Goal: Information Seeking & Learning: Learn about a topic

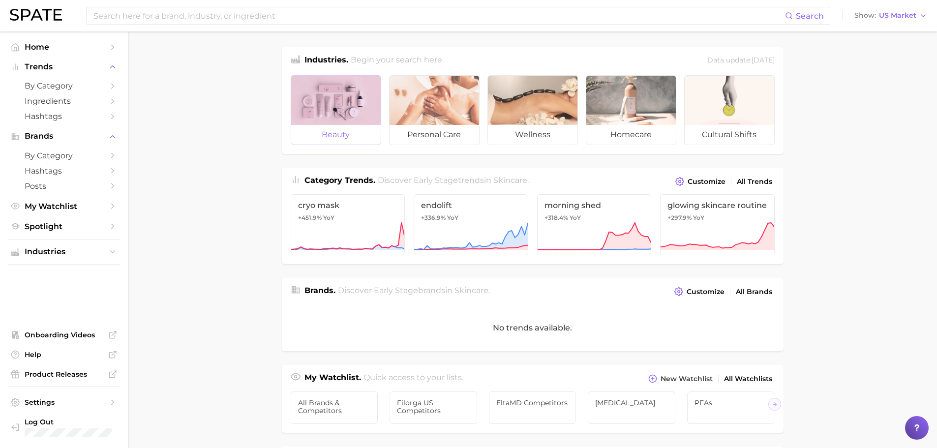
click at [327, 135] on span "beauty" at bounding box center [335, 135] width 89 height 20
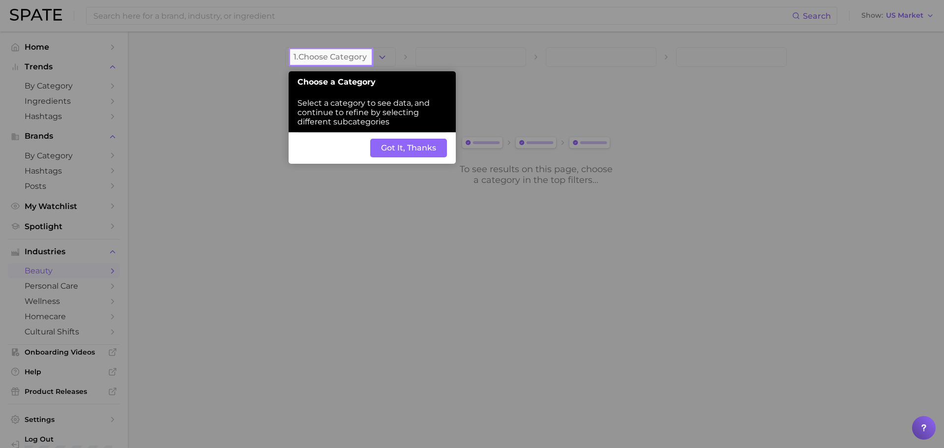
click at [375, 146] on button "Got It, Thanks" at bounding box center [408, 148] width 77 height 19
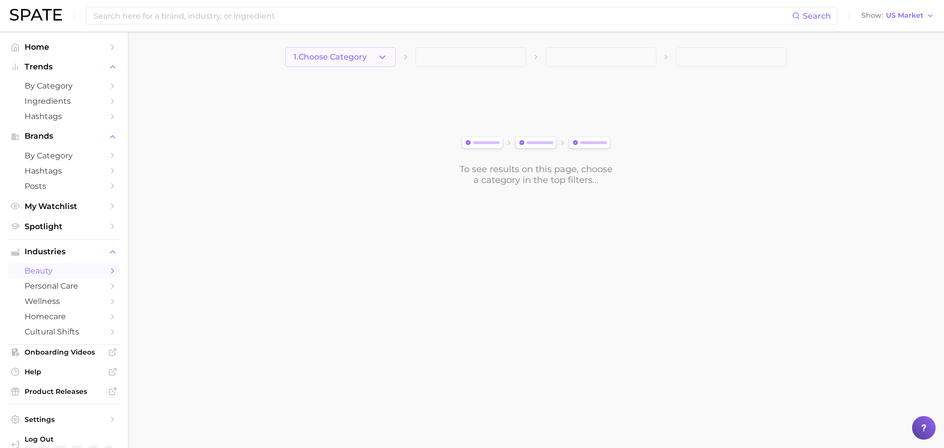
click at [381, 55] on icon "button" at bounding box center [382, 57] width 10 height 10
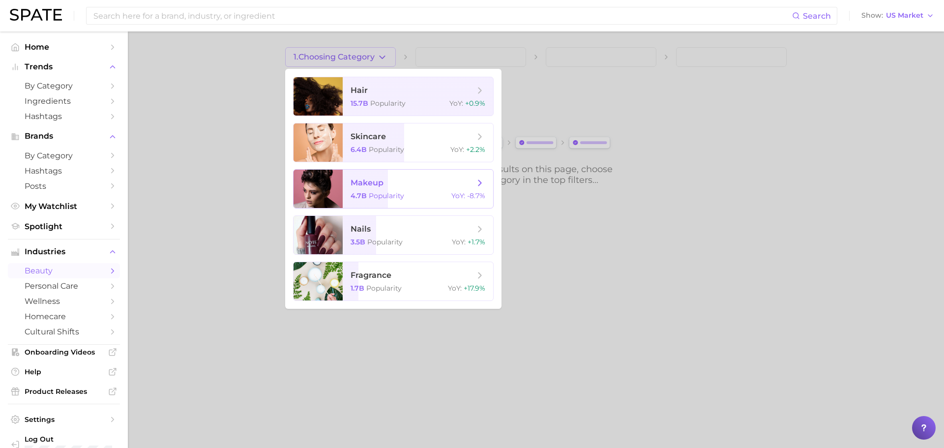
click at [413, 183] on span "makeup" at bounding box center [413, 183] width 124 height 11
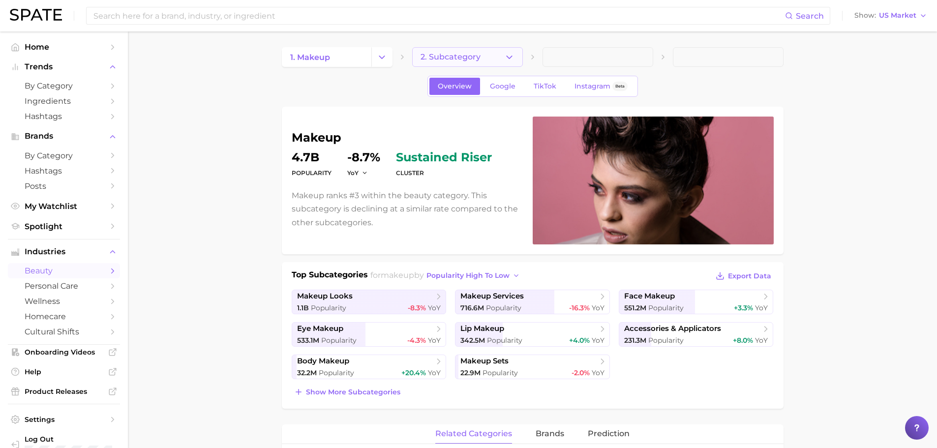
click at [506, 59] on icon "button" at bounding box center [509, 57] width 10 height 10
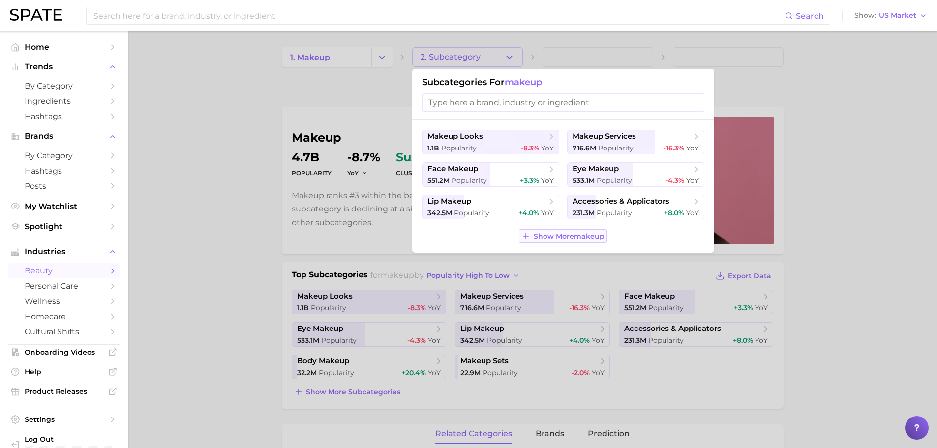
click at [571, 238] on span "Show More makeup" at bounding box center [569, 236] width 71 height 8
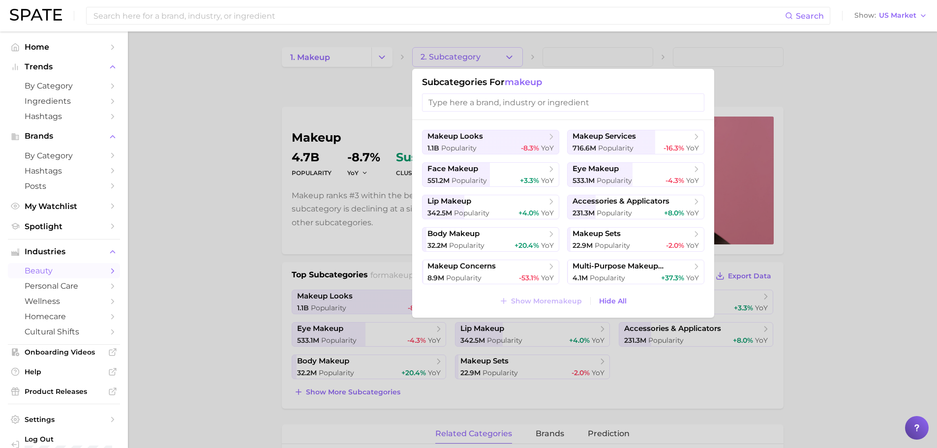
click at [388, 56] on div at bounding box center [468, 224] width 937 height 448
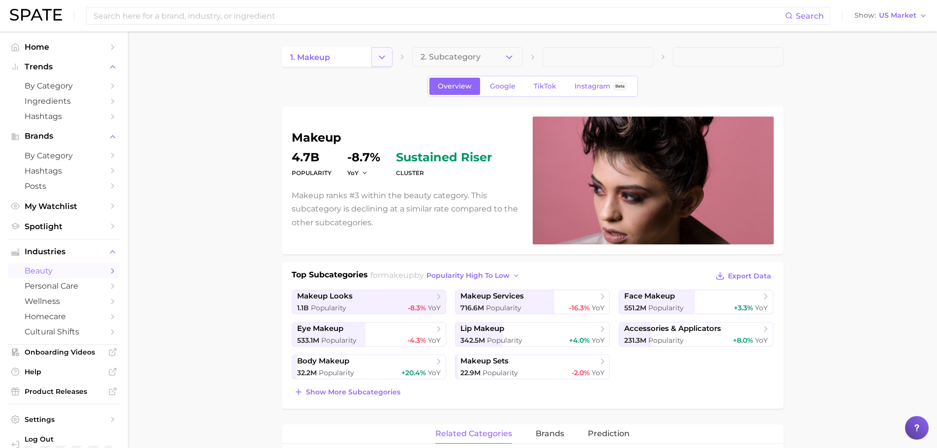
click at [385, 56] on icon "Change Category" at bounding box center [382, 57] width 10 height 10
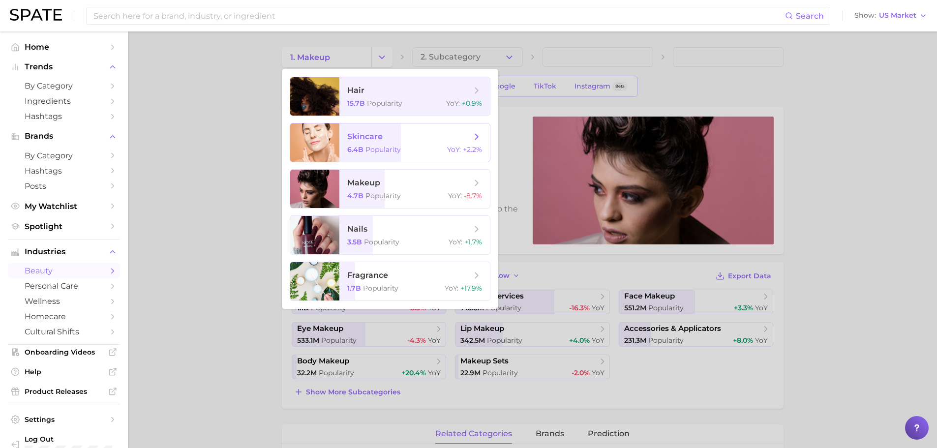
click at [411, 142] on span "skincare 6.4b Popularity YoY : +2.2%" at bounding box center [414, 142] width 150 height 38
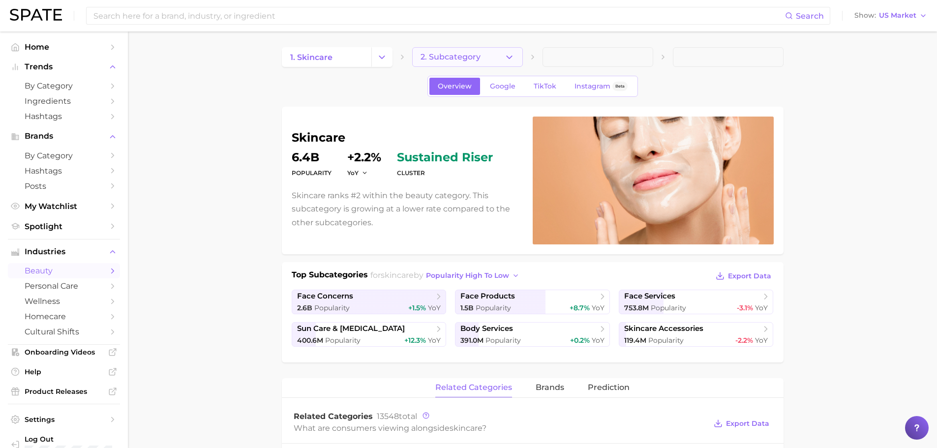
click at [506, 58] on icon "button" at bounding box center [509, 57] width 10 height 10
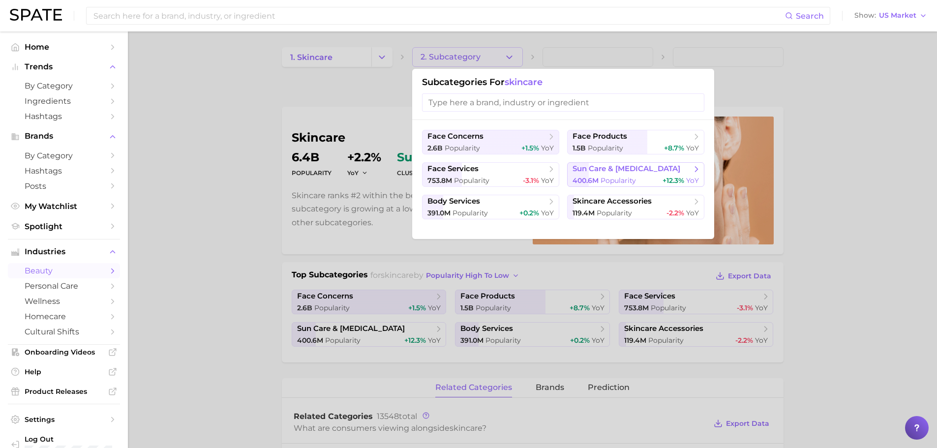
click at [605, 173] on span "sun care & tanning" at bounding box center [626, 168] width 108 height 9
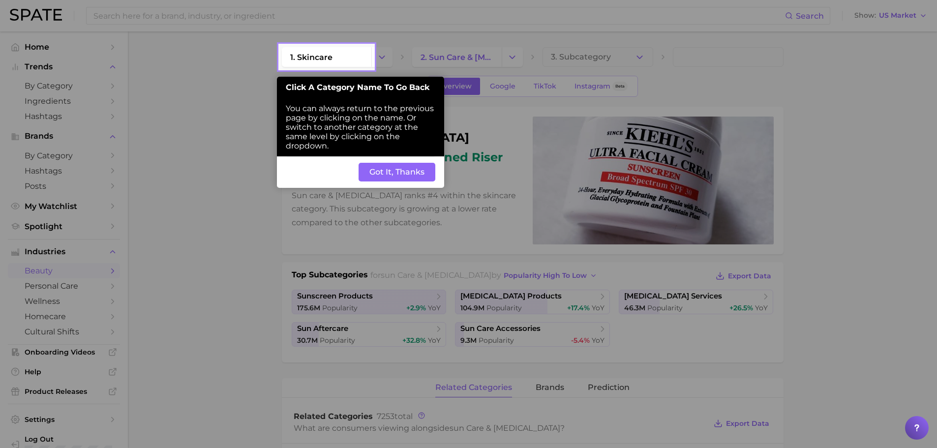
click at [422, 178] on button "Got It, Thanks" at bounding box center [396, 172] width 77 height 19
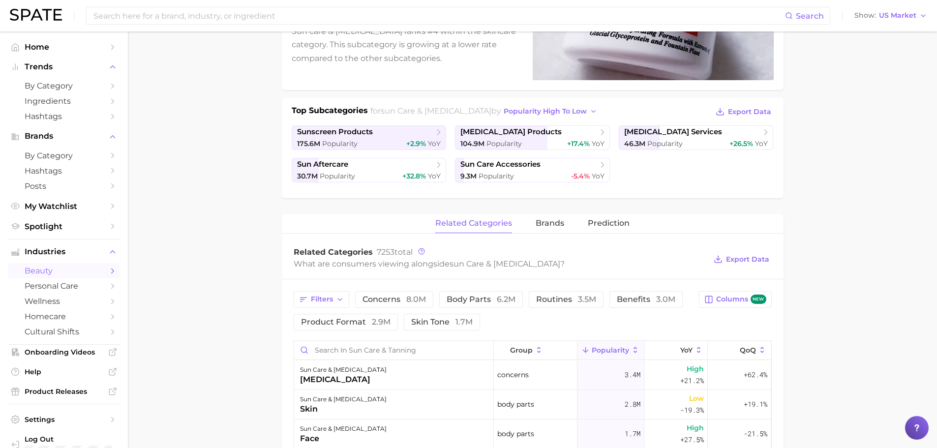
scroll to position [98, 0]
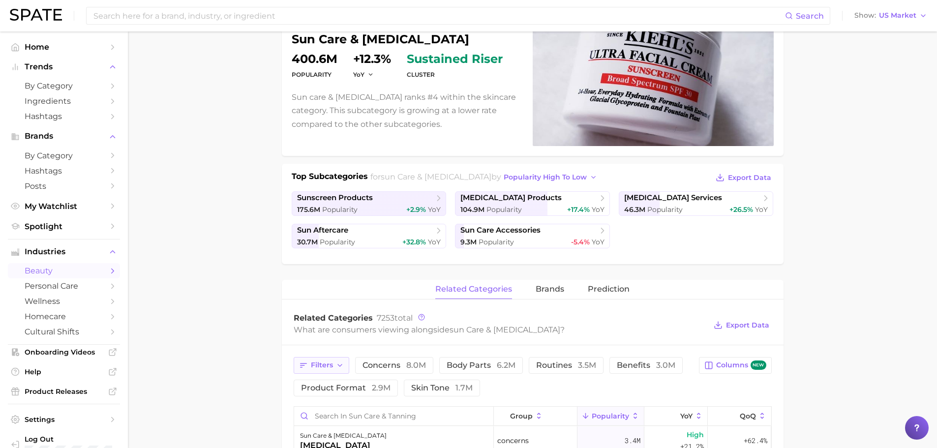
click at [341, 367] on icon "button" at bounding box center [340, 365] width 8 height 8
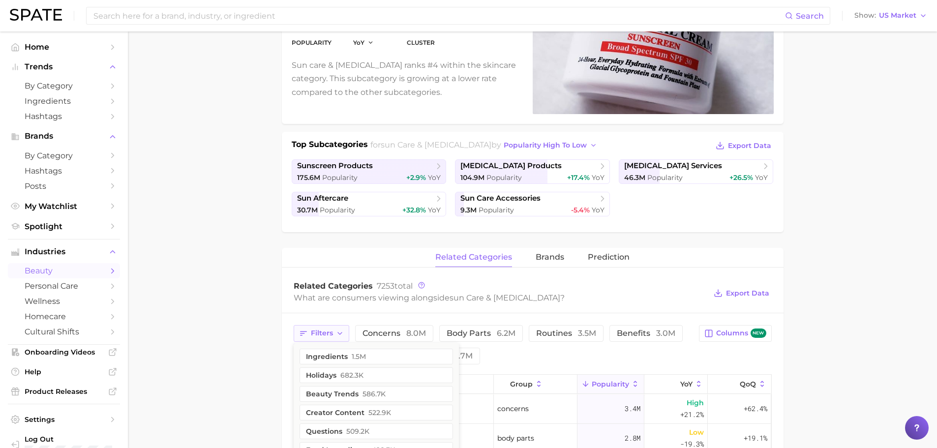
scroll to position [148, 0]
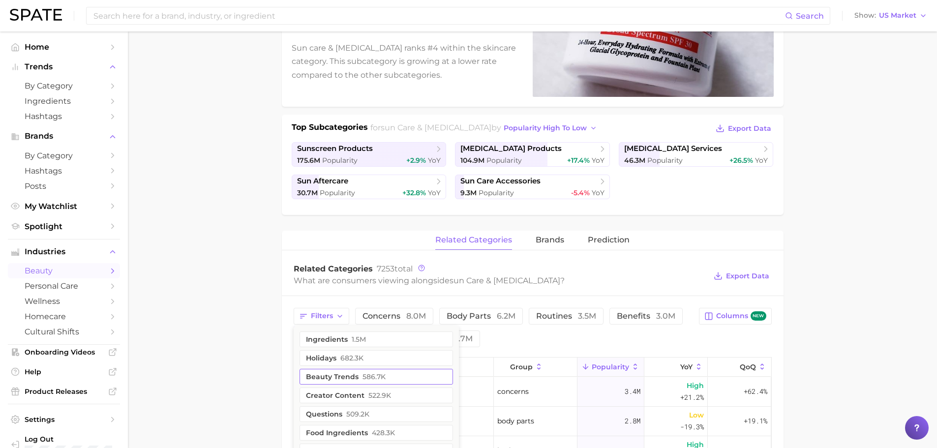
click at [353, 379] on button "beauty trends 586.7k" at bounding box center [375, 377] width 153 height 16
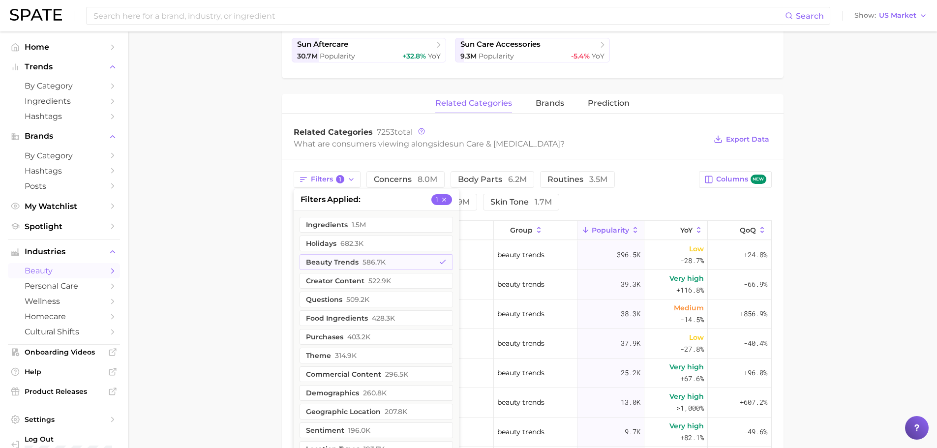
scroll to position [344, 0]
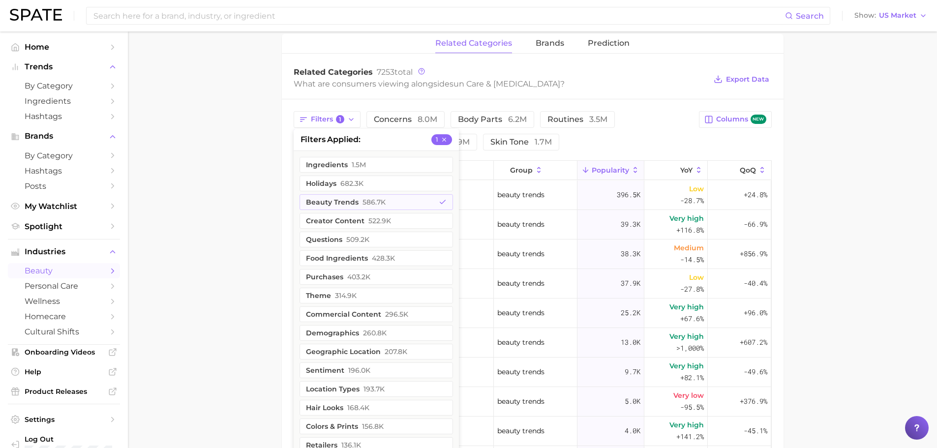
click at [264, 301] on main "1. skincare 2. sun care & tanning 3. Subcategory Overview Google TikTok Instagr…" at bounding box center [532, 178] width 809 height 982
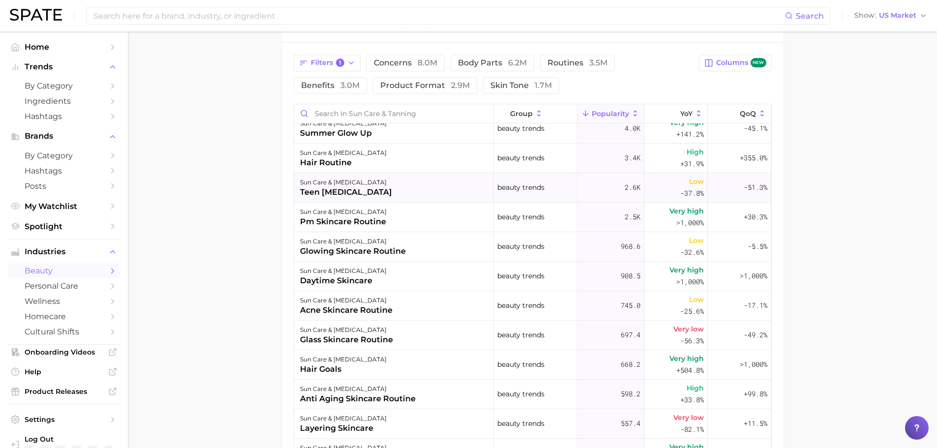
scroll to position [0, 0]
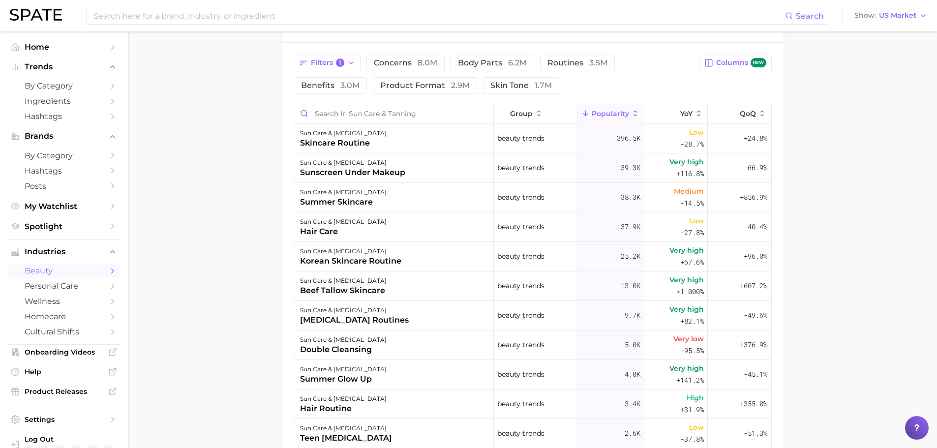
click at [598, 117] on span "Popularity" at bounding box center [610, 114] width 37 height 8
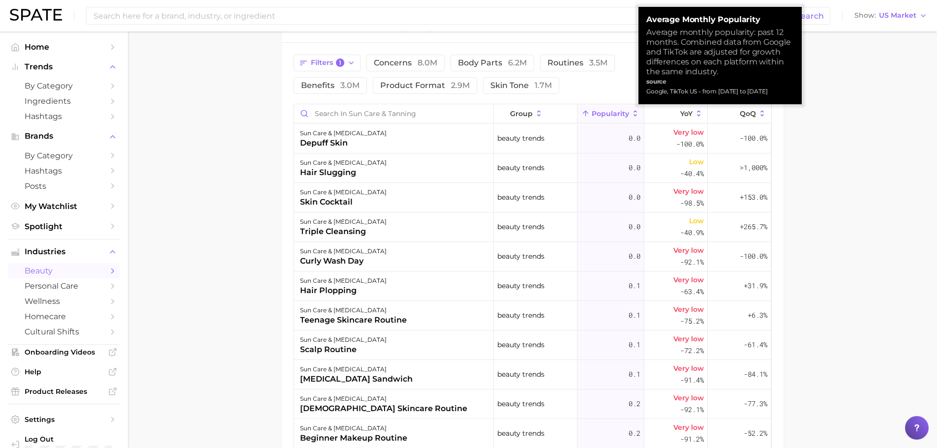
click at [598, 117] on span "Popularity" at bounding box center [610, 114] width 37 height 8
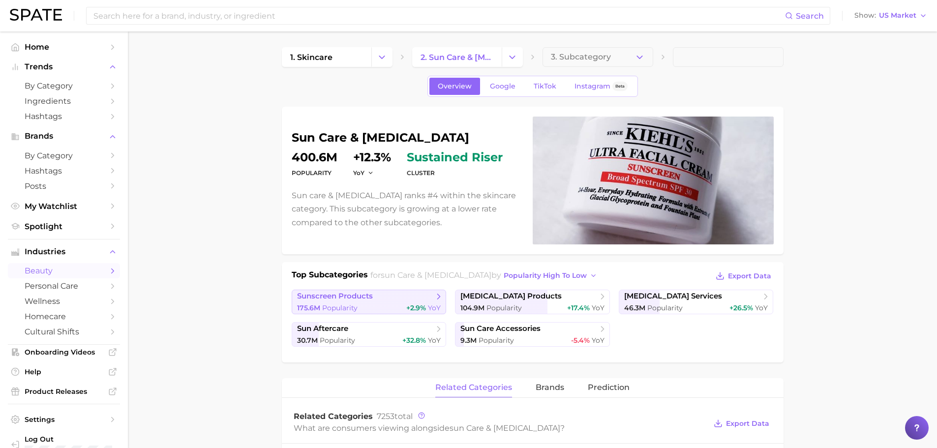
click at [376, 303] on div "175.6m Popularity +2.9% YoY" at bounding box center [369, 307] width 144 height 9
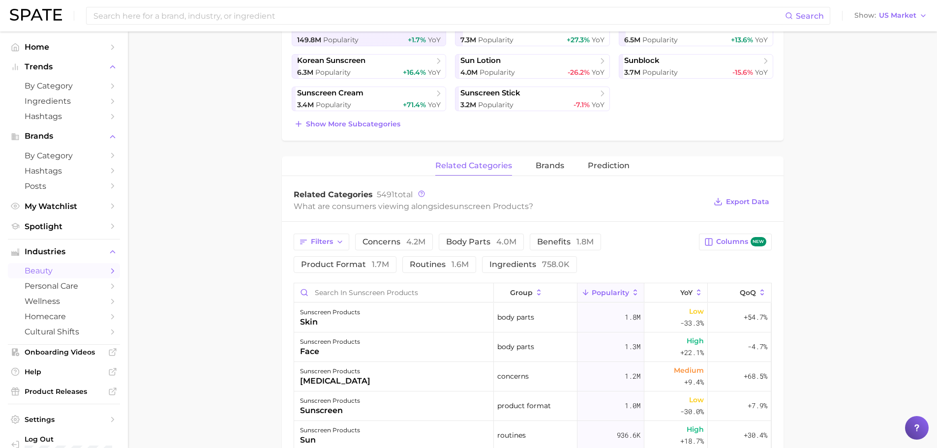
scroll to position [267, 0]
click at [540, 164] on span "brands" at bounding box center [549, 166] width 29 height 9
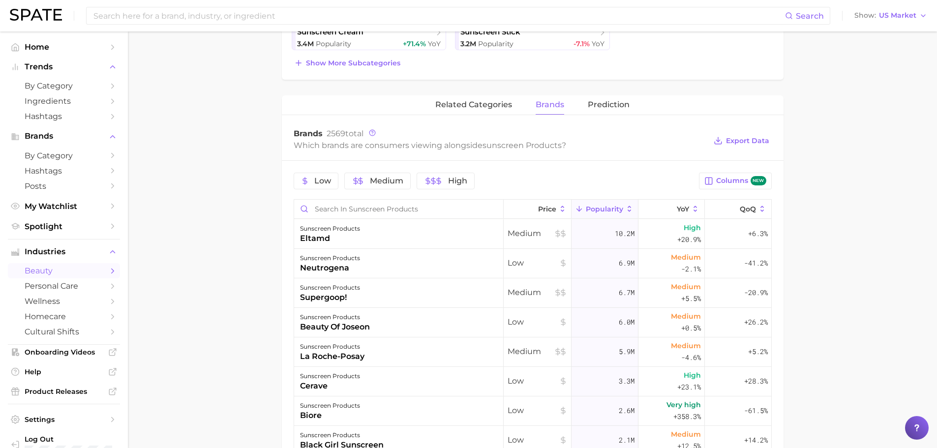
scroll to position [317, 0]
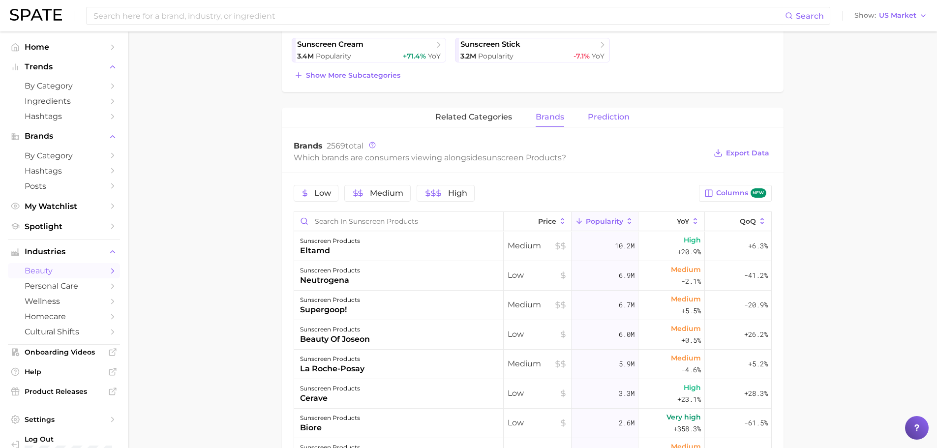
click at [595, 116] on span "Prediction" at bounding box center [609, 117] width 42 height 9
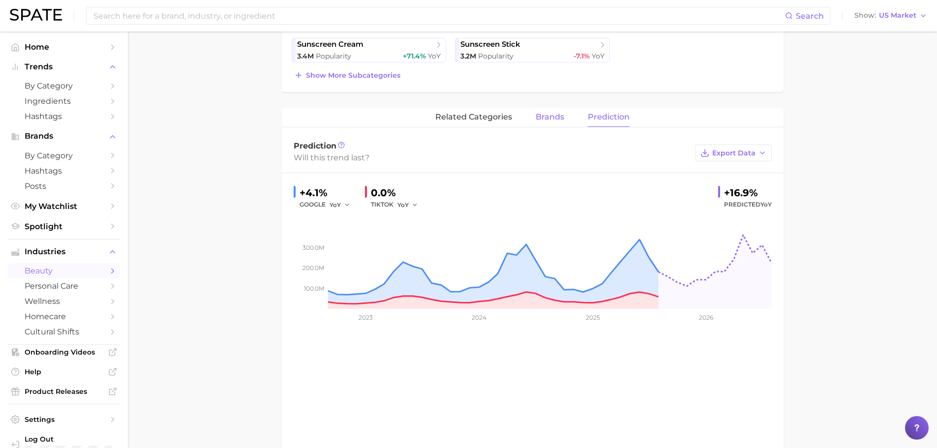
click at [539, 119] on span "brands" at bounding box center [549, 117] width 29 height 9
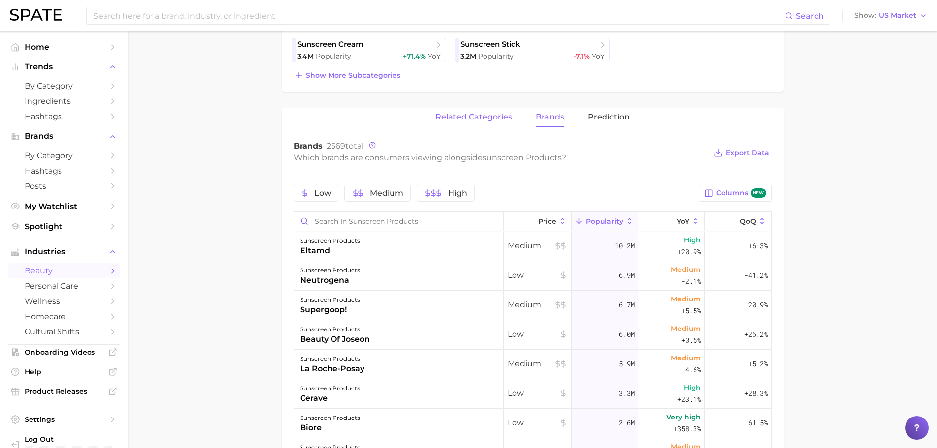
click at [484, 119] on span "related categories" at bounding box center [473, 117] width 77 height 9
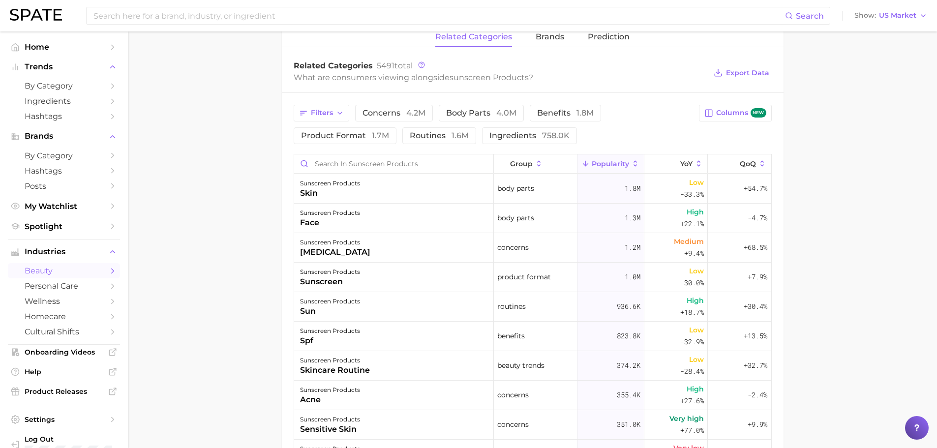
scroll to position [366, 0]
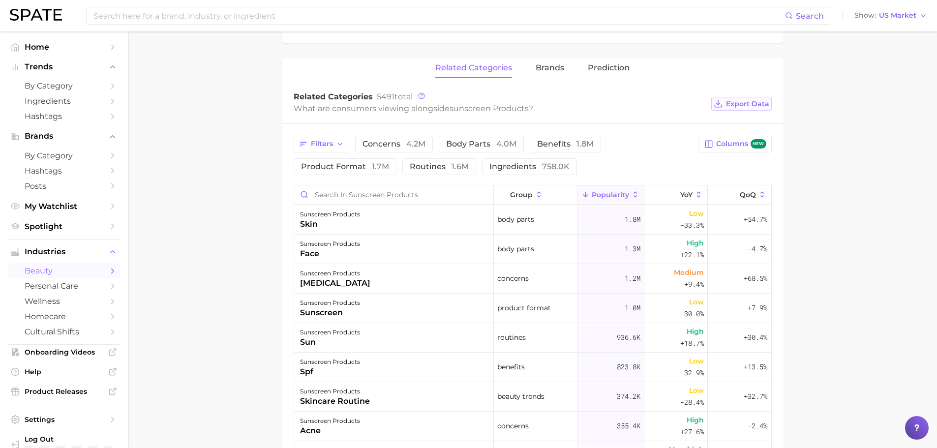
click at [739, 106] on span "Export Data" at bounding box center [747, 104] width 43 height 8
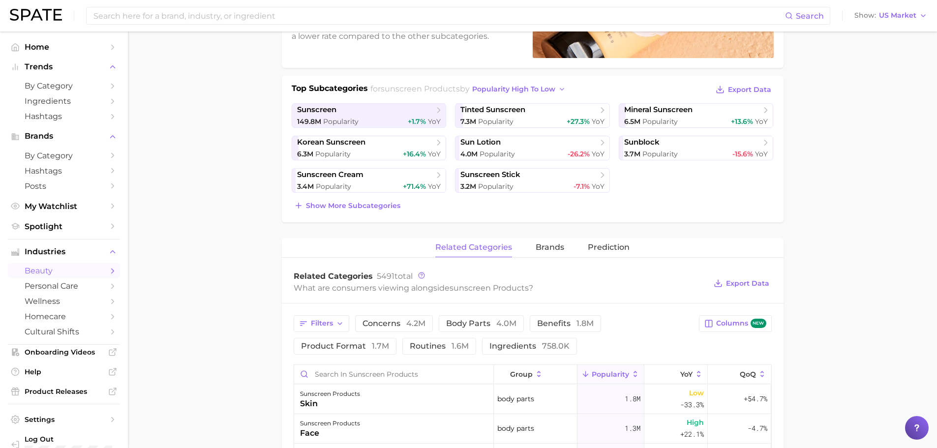
scroll to position [169, 0]
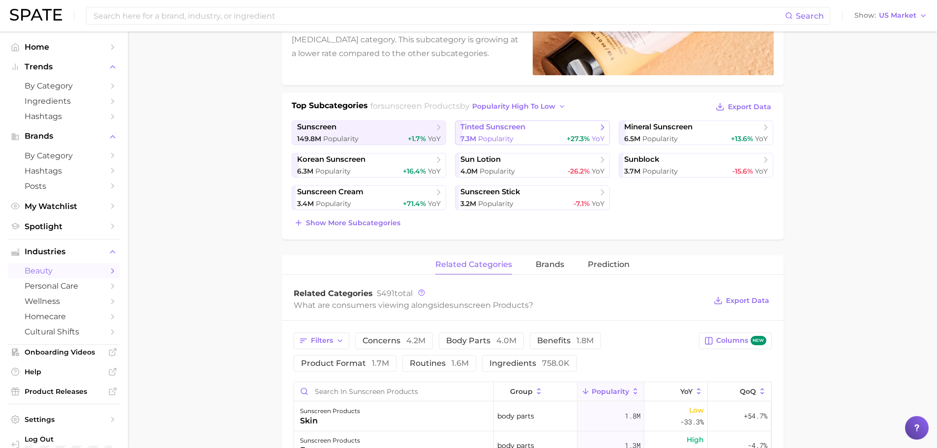
click at [532, 139] on div "7.3m Popularity +27.3% YoY" at bounding box center [532, 138] width 144 height 9
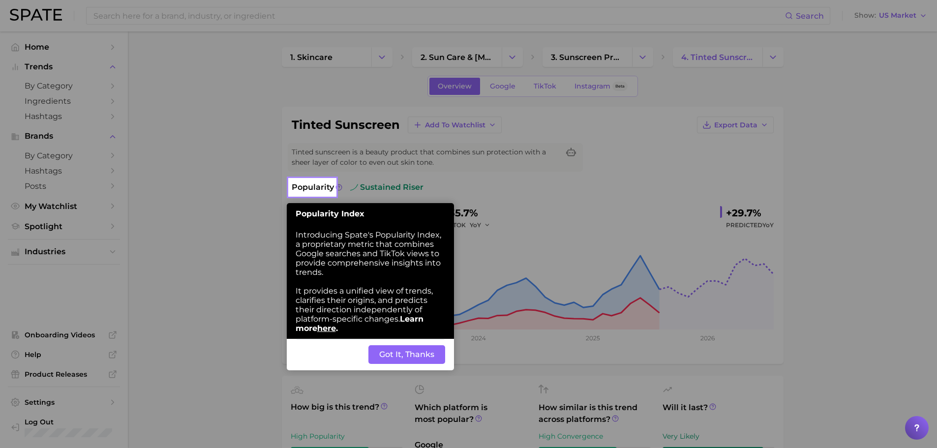
click at [389, 353] on button "Got It, Thanks" at bounding box center [406, 354] width 77 height 19
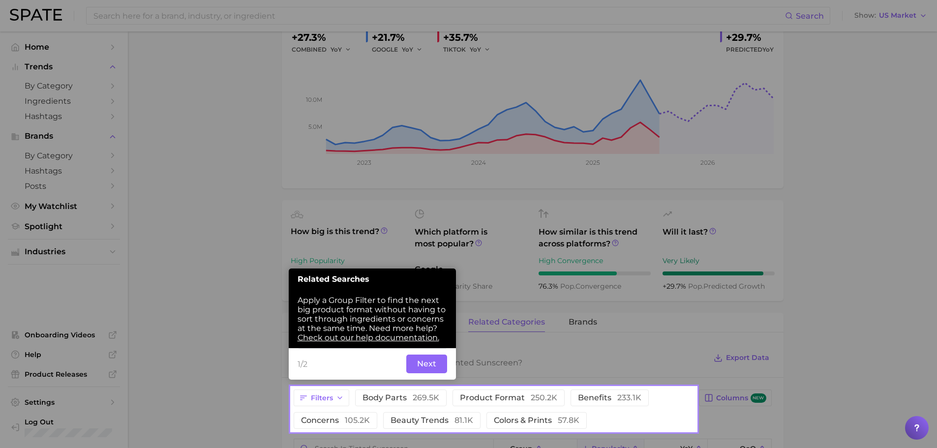
scroll to position [181, 0]
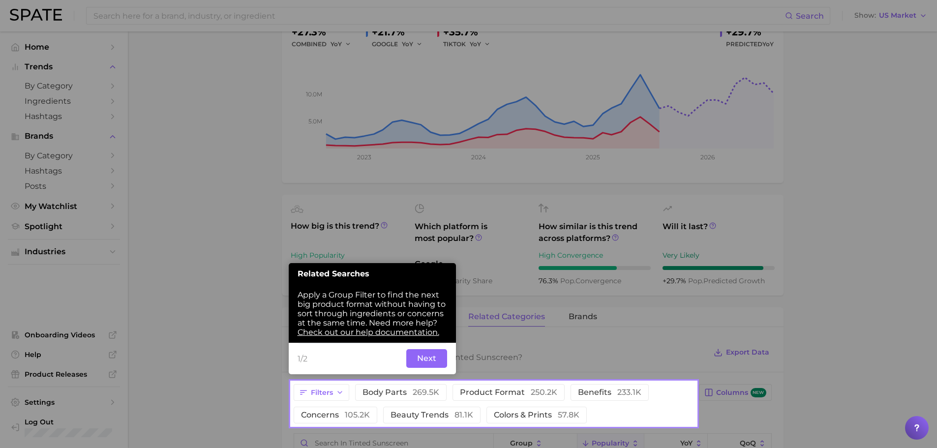
click at [427, 363] on button "Next" at bounding box center [426, 358] width 41 height 19
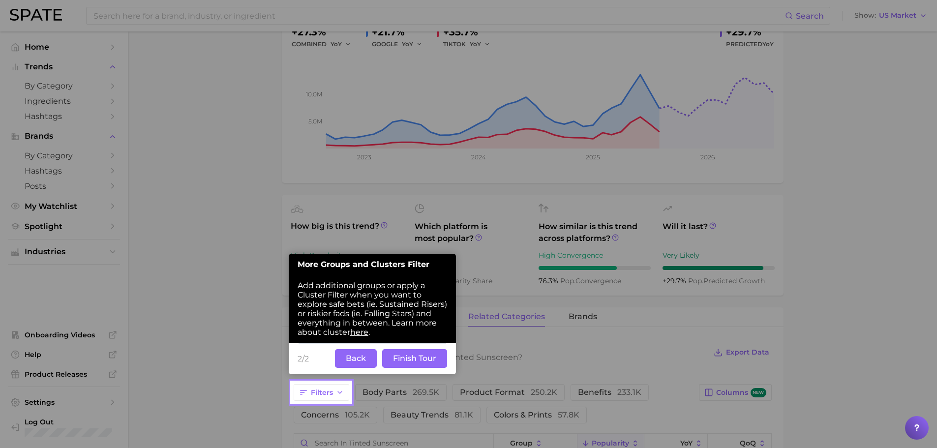
click at [399, 363] on button "Finish Tour" at bounding box center [414, 358] width 65 height 19
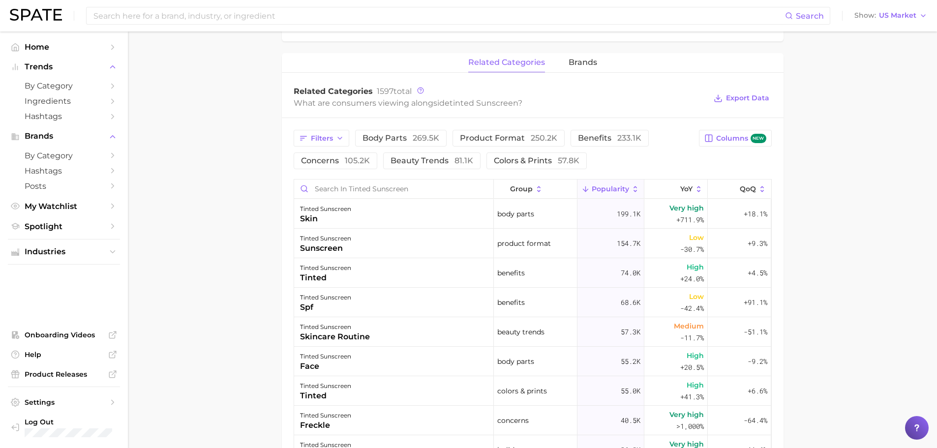
scroll to position [429, 0]
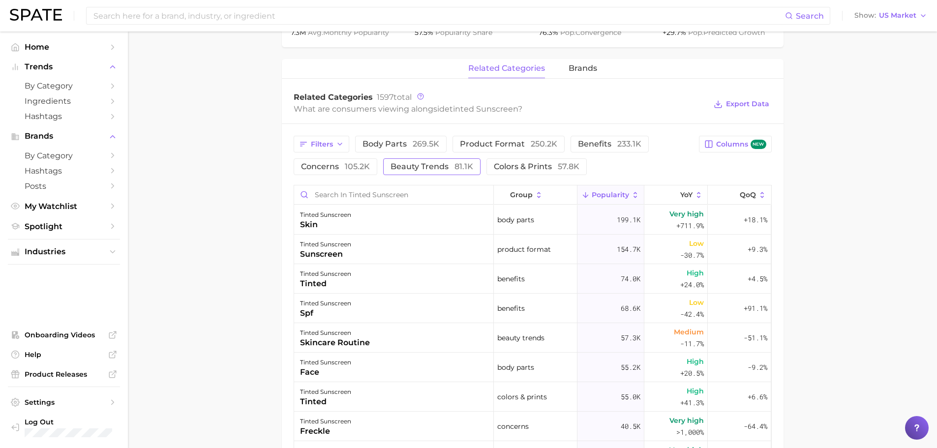
click at [428, 172] on button "beauty trends 81.1k" at bounding box center [431, 166] width 97 height 17
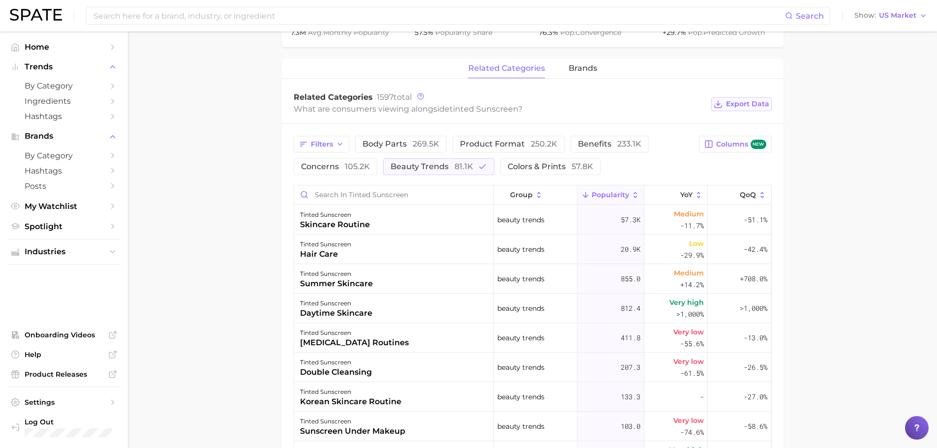
click at [740, 107] on span "Export Data" at bounding box center [747, 104] width 43 height 8
click at [479, 171] on icon "button" at bounding box center [482, 166] width 9 height 9
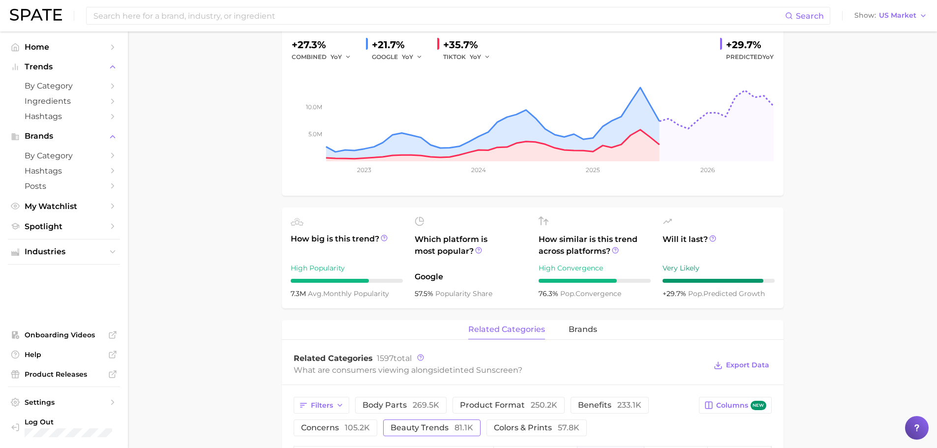
scroll to position [0, 0]
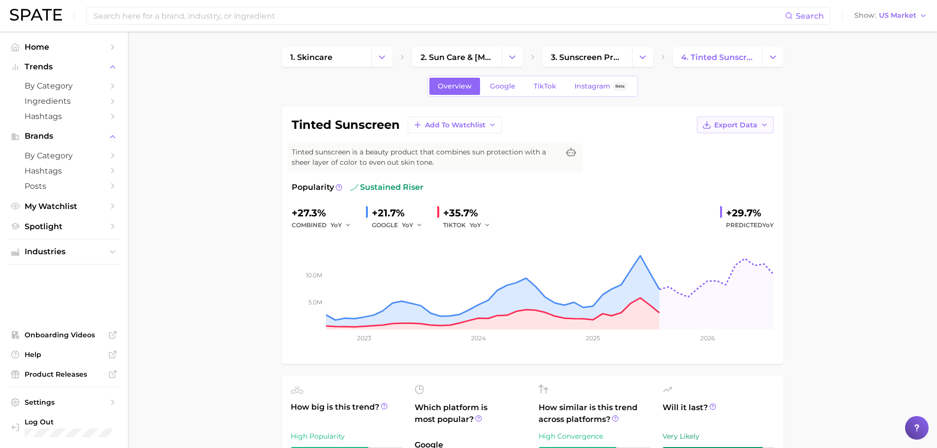
click at [763, 124] on icon "button" at bounding box center [764, 125] width 8 height 8
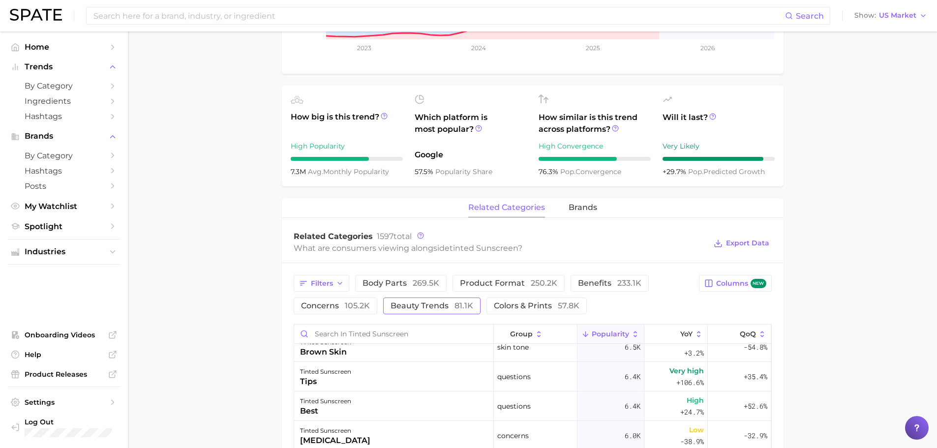
scroll to position [295, 0]
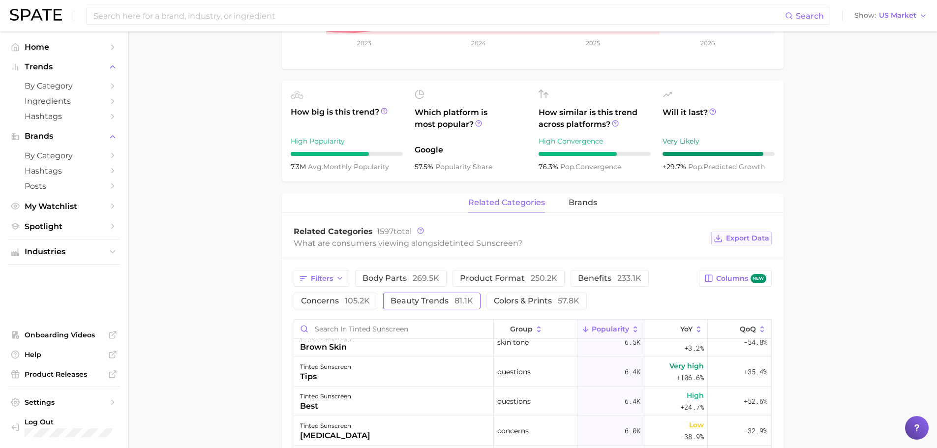
click at [734, 239] on span "Export Data" at bounding box center [747, 238] width 43 height 8
